Goal: Check status: Check status

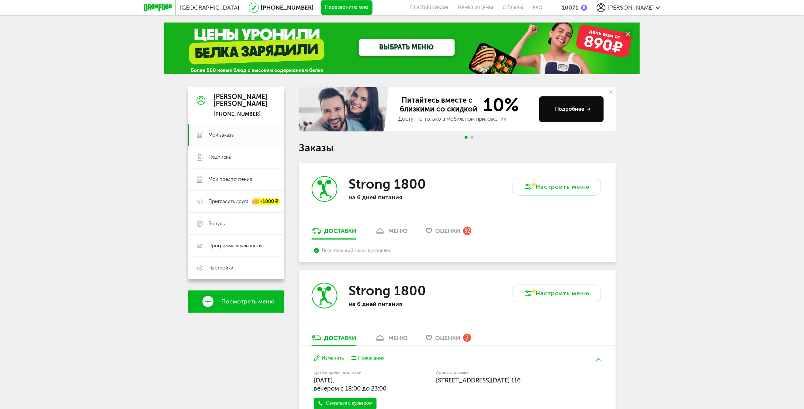
click at [398, 231] on div "меню" at bounding box center [397, 230] width 19 height 7
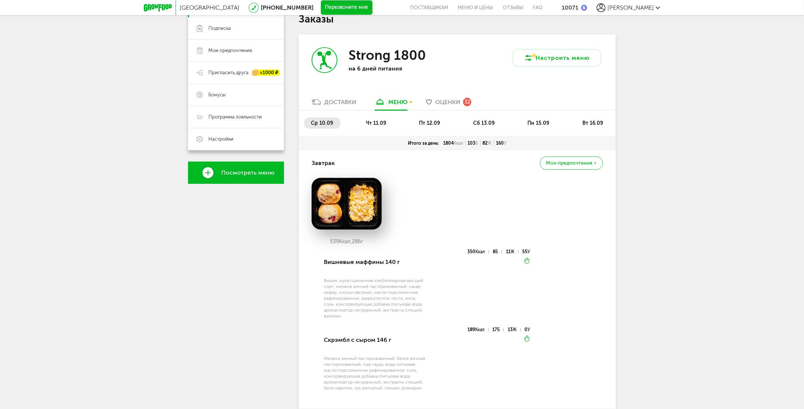
scroll to position [108, 0]
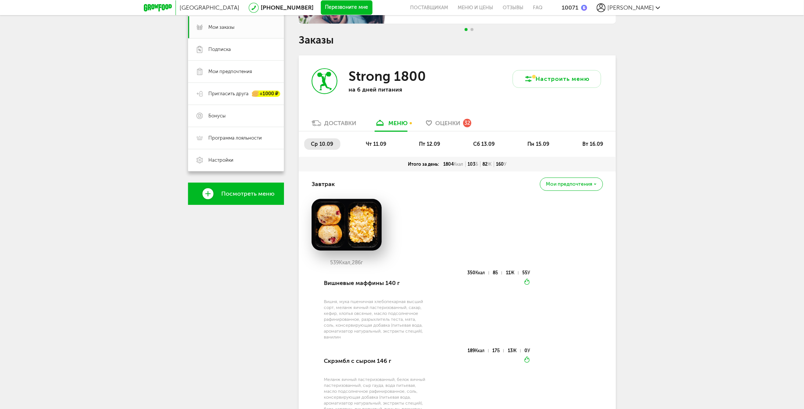
click at [589, 144] on span "вт 16.09" at bounding box center [592, 144] width 21 height 6
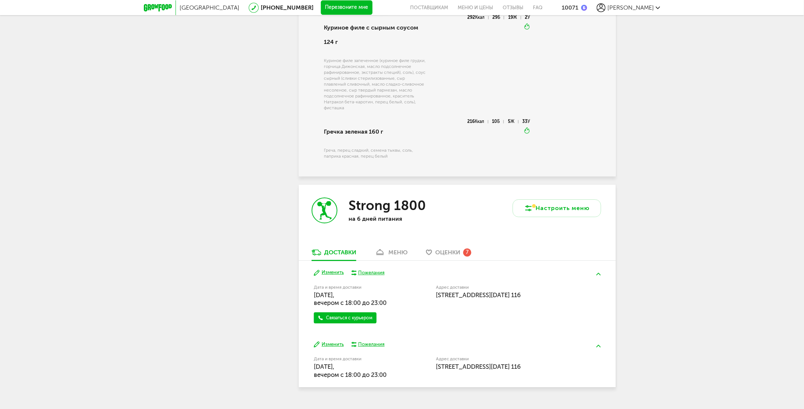
scroll to position [1063, 0]
click at [404, 248] on div "меню" at bounding box center [397, 251] width 19 height 7
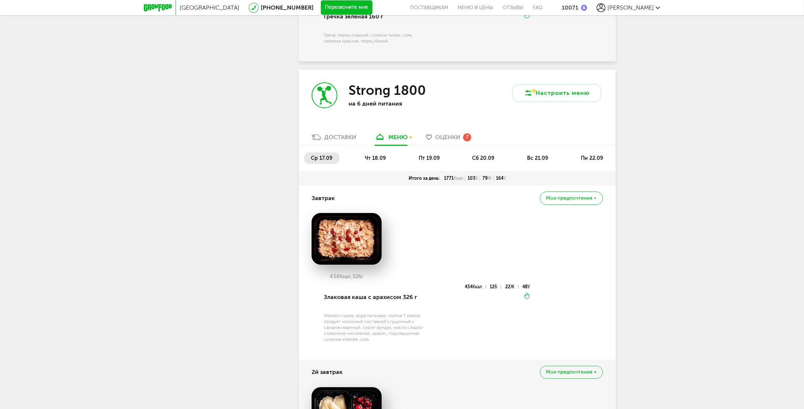
scroll to position [1177, 0]
click at [388, 153] on li "чт 18.09" at bounding box center [376, 158] width 35 height 11
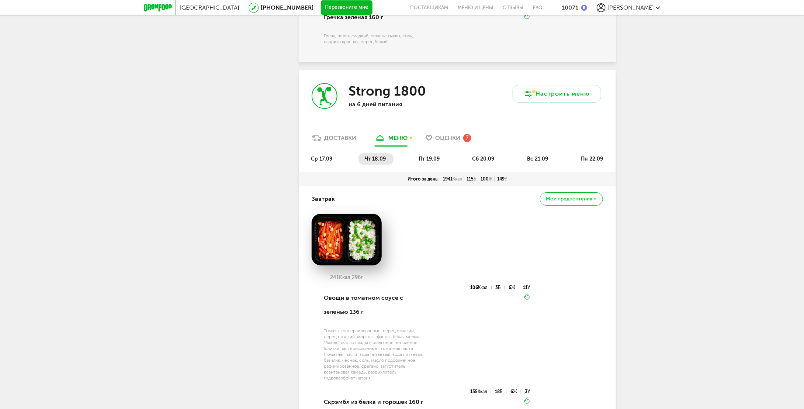
click at [424, 156] on span "пт 19.09" at bounding box center [429, 159] width 21 height 6
